Goal: Navigation & Orientation: Go to known website

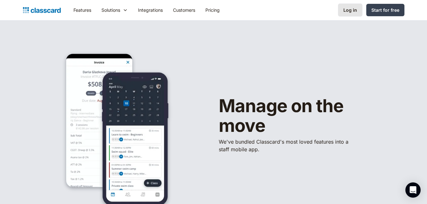
drag, startPoint x: 0, startPoint y: 0, endPoint x: 352, endPoint y: 10, distance: 351.8
click at [352, 10] on div "Log in" at bounding box center [350, 10] width 14 height 7
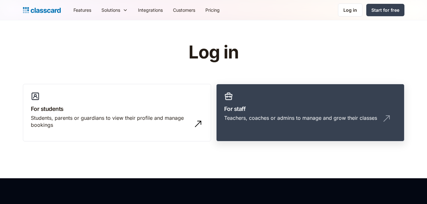
click at [305, 112] on h3 "For staff" at bounding box center [310, 109] width 172 height 9
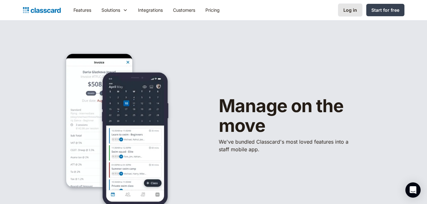
click at [349, 10] on div "Log in" at bounding box center [350, 10] width 14 height 7
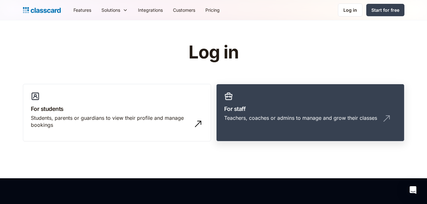
click at [296, 116] on div "Teachers, coaches or admins to manage and grow their classes" at bounding box center [300, 117] width 153 height 7
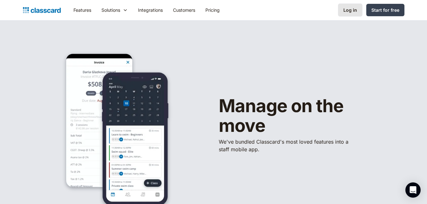
click at [351, 10] on div "Log in" at bounding box center [350, 10] width 14 height 7
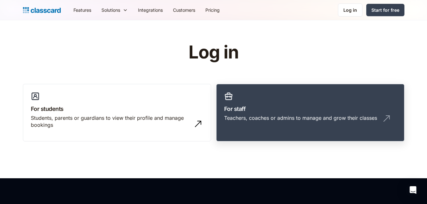
click at [307, 98] on link "For staff Teachers, coaches or admins to manage and grow their classes" at bounding box center [310, 113] width 188 height 58
